Goal: Information Seeking & Learning: Understand process/instructions

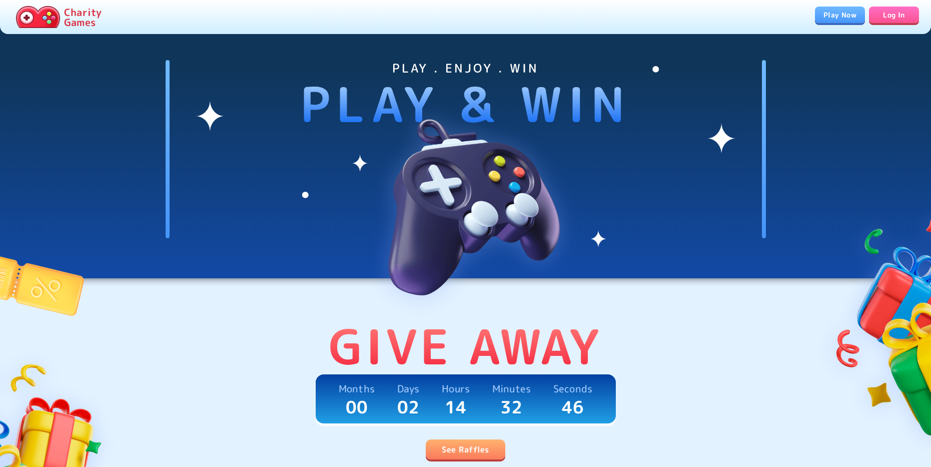
click at [837, 21] on link "Play Now" at bounding box center [840, 15] width 50 height 17
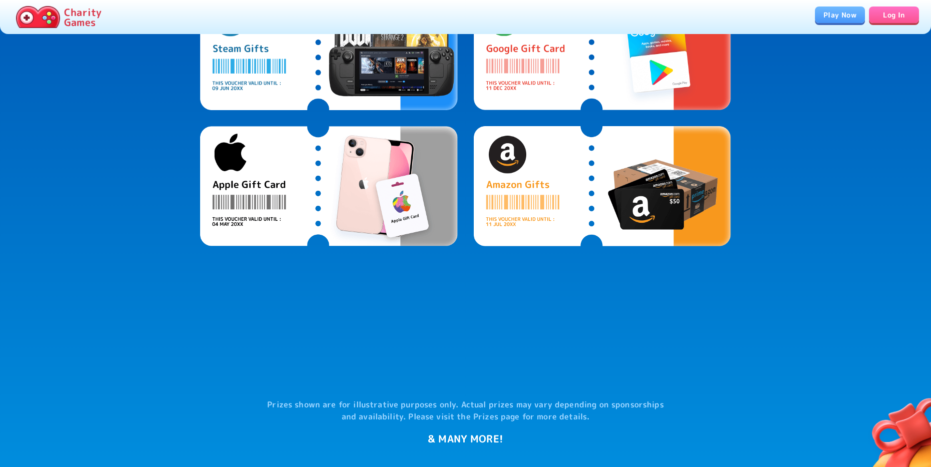
scroll to position [500, 0]
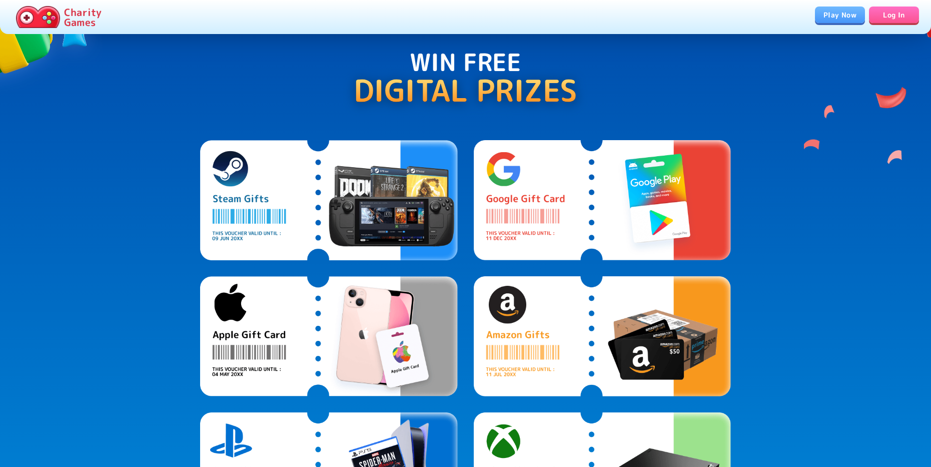
click at [380, 191] on img at bounding box center [328, 200] width 257 height 120
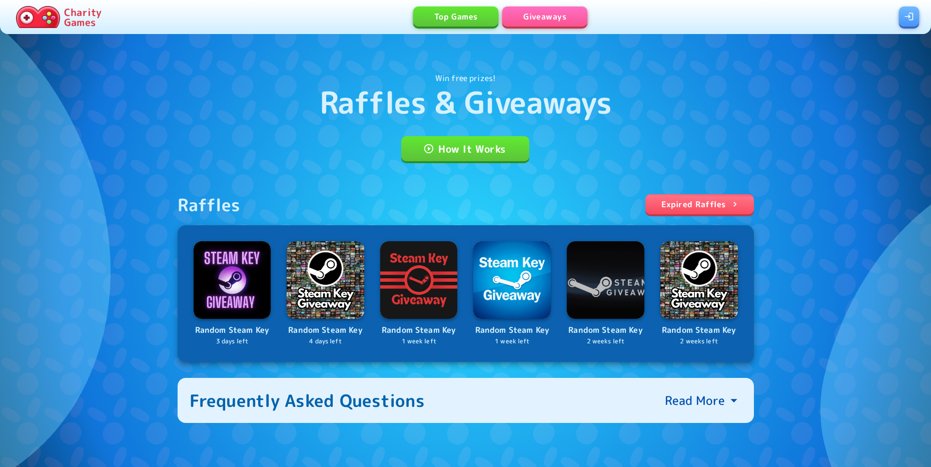
click at [443, 151] on link "How It Works" at bounding box center [465, 148] width 128 height 25
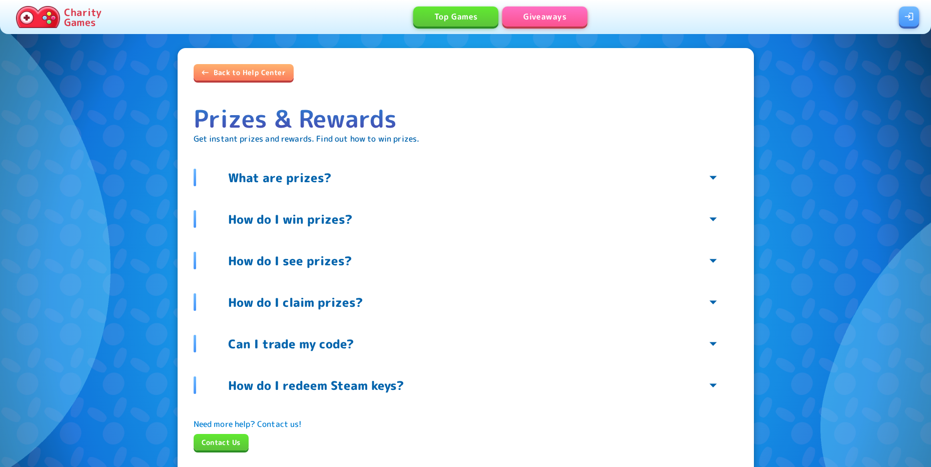
click at [275, 179] on p "What are prizes?" at bounding box center [279, 178] width 103 height 16
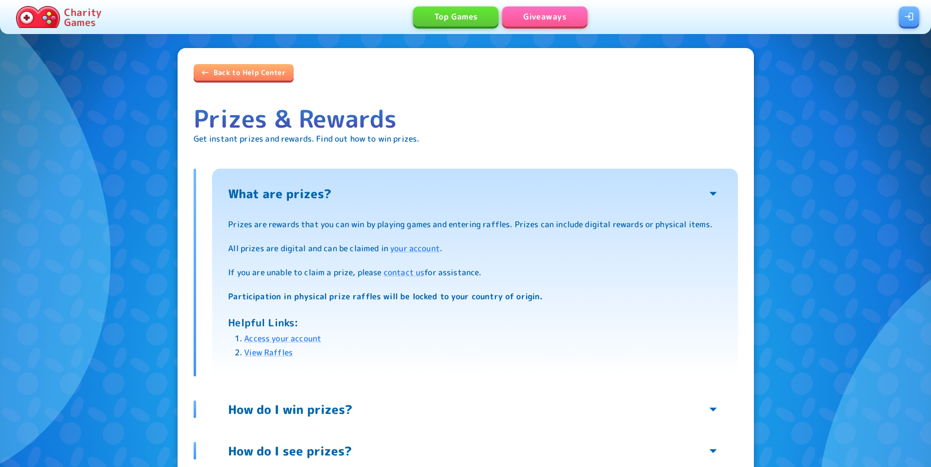
click at [275, 186] on p "What are prizes?" at bounding box center [279, 194] width 103 height 16
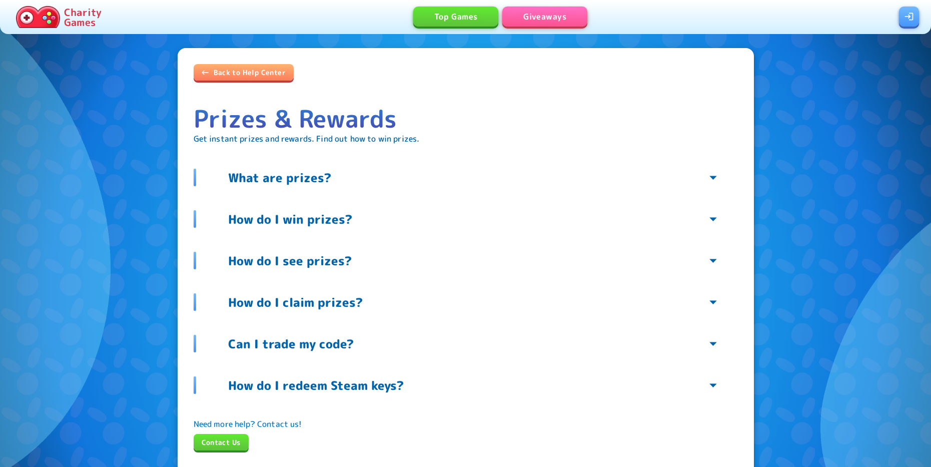
click at [314, 227] on p "How do I win prizes?" at bounding box center [290, 219] width 124 height 16
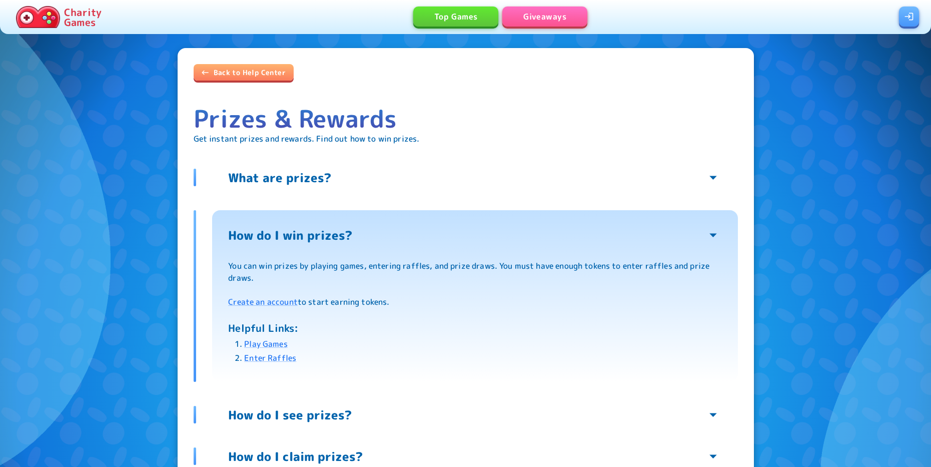
click at [295, 235] on p "How do I win prizes?" at bounding box center [290, 235] width 124 height 16
